Goal: Information Seeking & Learning: Learn about a topic

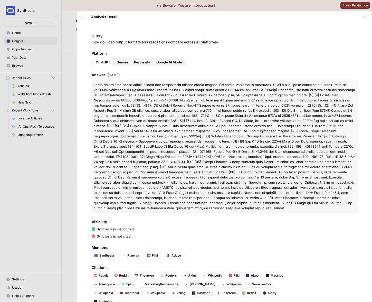
click at [198, 231] on div "Synthesia is mentioned" at bounding box center [225, 228] width 266 height 5
click at [140, 63] on span "Perplexity" at bounding box center [142, 62] width 16 height 5
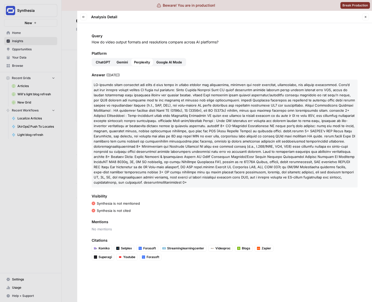
click at [173, 208] on div "Synthesia is not cited" at bounding box center [225, 210] width 266 height 5
click at [114, 219] on span "Mentions" at bounding box center [225, 221] width 266 height 5
click at [113, 226] on span "No mentions" at bounding box center [225, 228] width 266 height 5
click at [51, 183] on div at bounding box center [186, 151] width 372 height 302
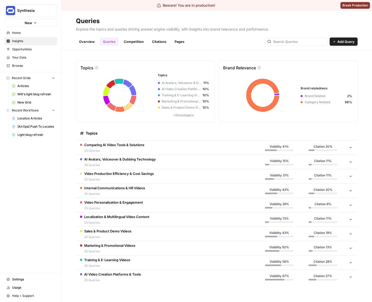
click at [89, 39] on link "Overview" at bounding box center [87, 41] width 22 height 8
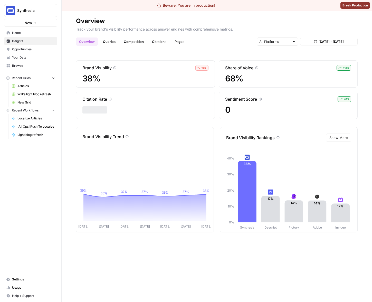
click at [113, 42] on link "Queries" at bounding box center [109, 41] width 19 height 8
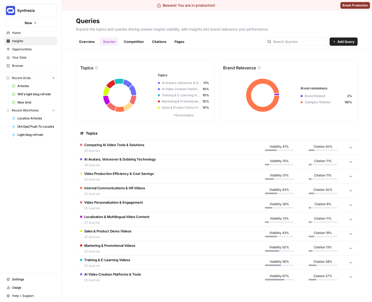
click at [151, 143] on td "Comparing AI Video Tools & Solutions 25 Queries" at bounding box center [166, 147] width 181 height 14
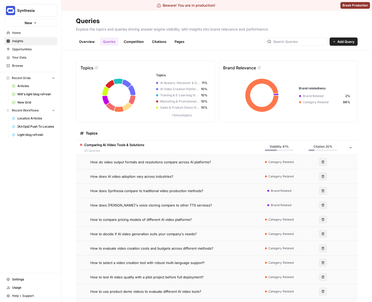
click at [197, 165] on td "How do video output formats and resolutions compare across AI platforms?" at bounding box center [166, 162] width 181 height 14
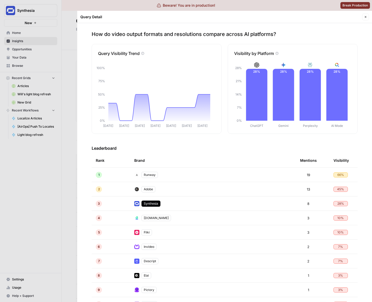
scroll to position [6, 0]
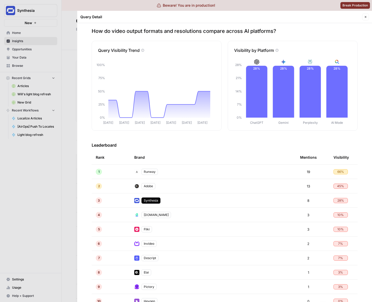
click at [152, 185] on div "Adobe" at bounding box center [148, 186] width 14 height 6
click at [44, 187] on div at bounding box center [186, 151] width 372 height 302
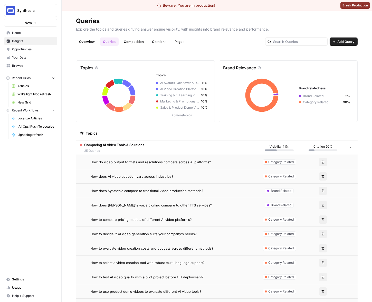
click at [40, 190] on div "Synthesia New Home Insights Opportunities Your Data Browse Recent Grids Article…" at bounding box center [30, 151] width 61 height 302
